Goal: Transaction & Acquisition: Purchase product/service

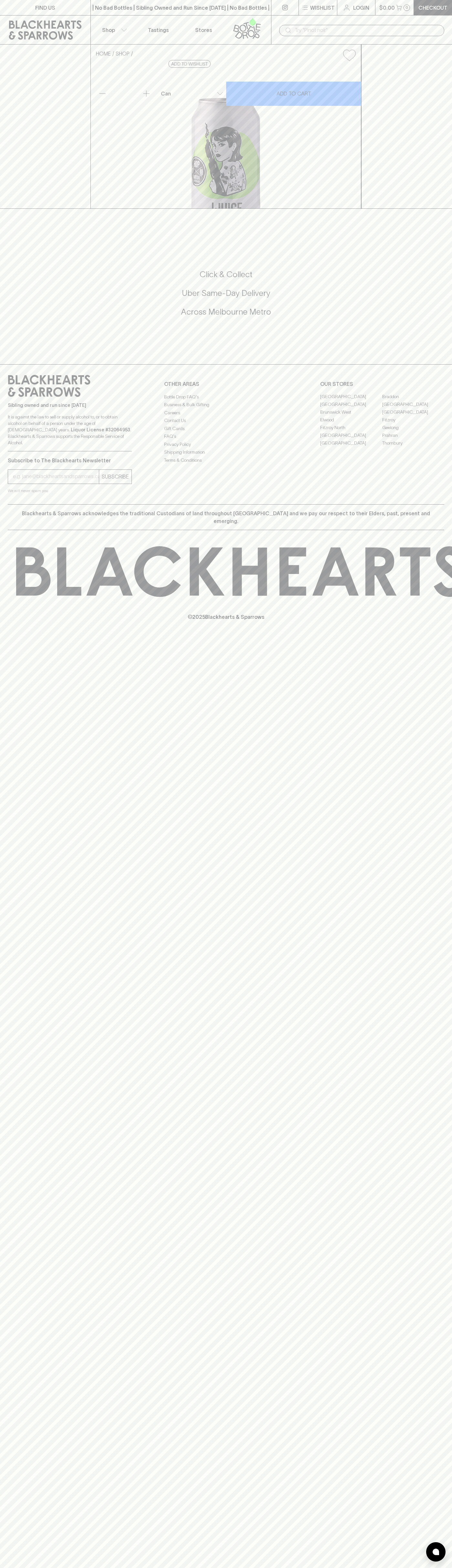
click at [90, 31] on link at bounding box center [45, 30] width 90 height 29
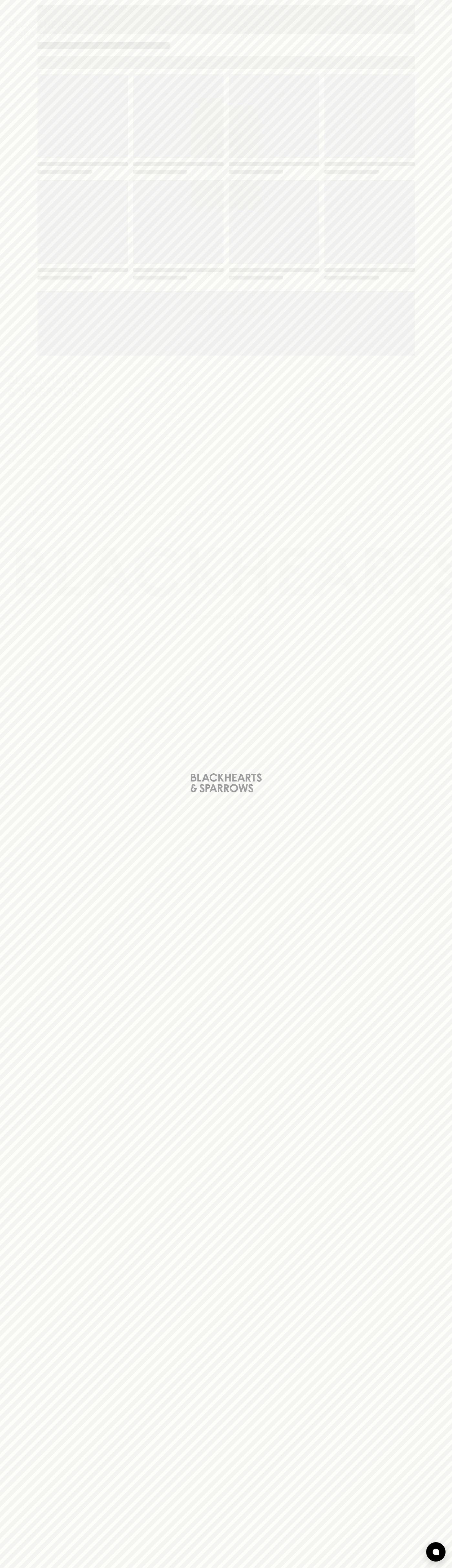
click at [437, 551] on div "Loading" at bounding box center [226, 784] width 452 height 1568
click at [176, 1567] on html "FIND US | No Bad Bottles | Sibling Owned and Run Since [DATE] | No Bad Bottles …" at bounding box center [226, 784] width 452 height 1568
click at [32, 1485] on div "Loading" at bounding box center [226, 784] width 452 height 1568
